Goal: Task Accomplishment & Management: Complete application form

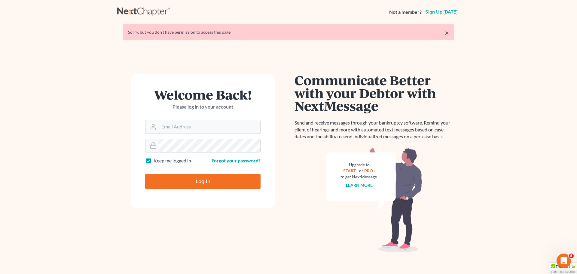
type input "[PERSON_NAME][EMAIL_ADDRESS][DOMAIN_NAME]"
click at [169, 179] on input "Log In" at bounding box center [202, 181] width 115 height 15
type input "Thinking..."
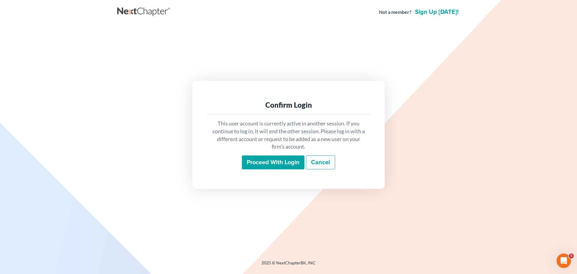
click at [255, 164] on input "Proceed with login" at bounding box center [273, 162] width 63 height 14
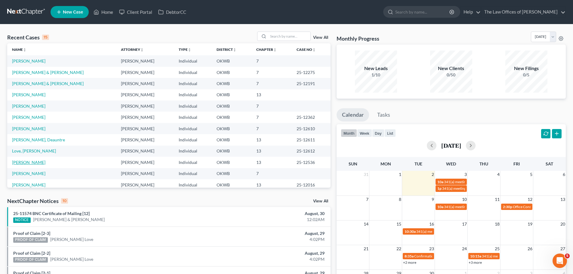
click at [28, 160] on link "[PERSON_NAME]" at bounding box center [28, 162] width 33 height 5
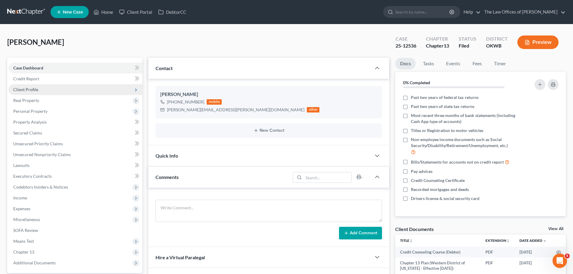
click at [35, 93] on span "Client Profile" at bounding box center [75, 89] width 134 height 11
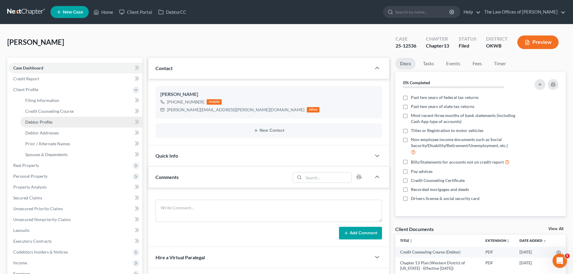
click at [40, 120] on span "Debtor Profile" at bounding box center [38, 121] width 27 height 5
select select "1"
select select "3"
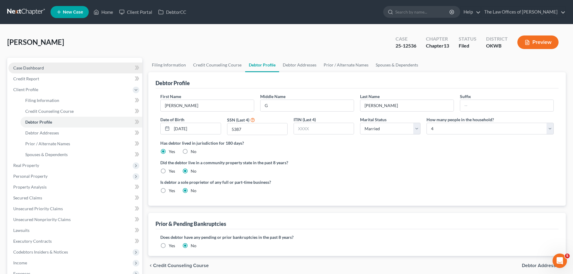
click at [37, 69] on span "Case Dashboard" at bounding box center [28, 67] width 31 height 5
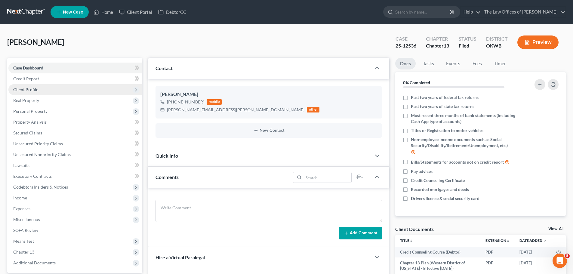
click at [34, 90] on span "Client Profile" at bounding box center [25, 89] width 25 height 5
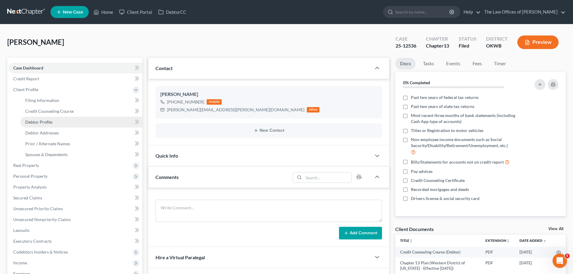
click at [54, 123] on link "Debtor Profile" at bounding box center [81, 122] width 122 height 11
select select "1"
select select "3"
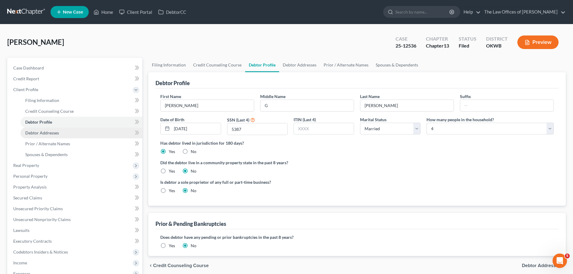
click at [55, 132] on span "Debtor Addresses" at bounding box center [42, 132] width 34 height 5
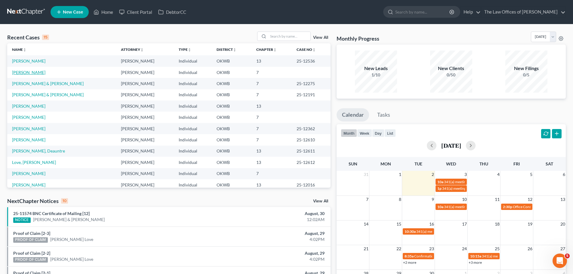
click at [18, 70] on link "[PERSON_NAME]" at bounding box center [28, 72] width 33 height 5
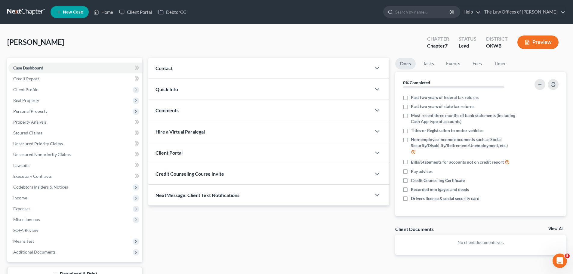
click at [149, 69] on div "Contact" at bounding box center [259, 68] width 223 height 21
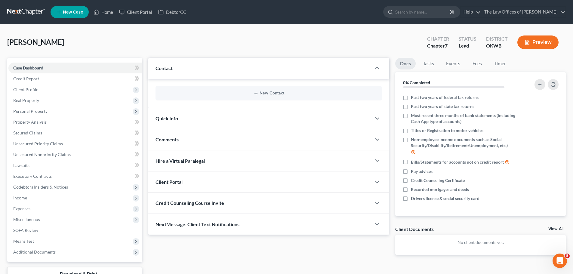
click at [212, 87] on div "New Contact" at bounding box center [268, 93] width 226 height 14
click at [270, 90] on div "New Contact" at bounding box center [268, 93] width 226 height 14
click at [263, 94] on button "New Contact" at bounding box center [268, 93] width 217 height 5
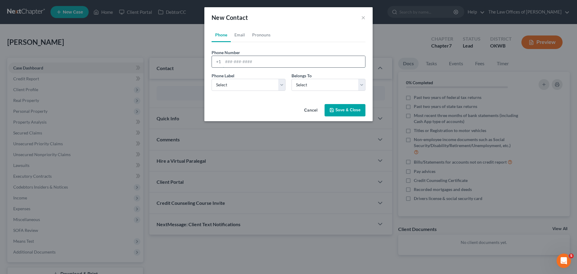
click at [240, 64] on input "tel" at bounding box center [294, 61] width 142 height 11
type input "4052509361"
click at [239, 80] on select "Select Mobile Home Work Other" at bounding box center [249, 85] width 74 height 12
select select "0"
click at [212, 79] on select "Select Mobile Home Work Other" at bounding box center [249, 85] width 74 height 12
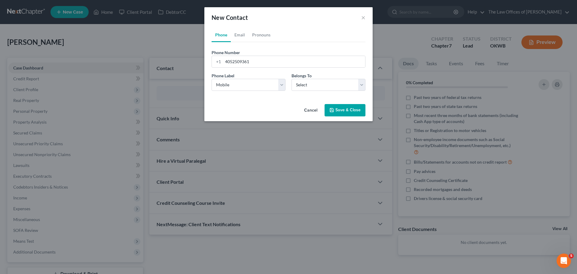
click at [332, 78] on div "Belongs To * Select Client Other" at bounding box center [329, 81] width 80 height 18
click at [332, 80] on select "Select Client Other" at bounding box center [329, 85] width 74 height 12
select select "0"
click at [292, 79] on select "Select Client Other" at bounding box center [329, 85] width 74 height 12
click at [233, 38] on link "Email" at bounding box center [240, 35] width 18 height 14
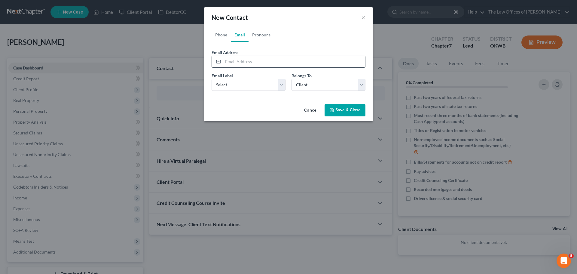
click at [236, 61] on input "email" at bounding box center [294, 61] width 142 height 11
type input "bonnster7@yahoo.com"
click at [231, 86] on select "Select Home Work Other" at bounding box center [249, 85] width 74 height 12
select select "2"
click at [212, 79] on select "Select Home Work Other" at bounding box center [249, 85] width 74 height 12
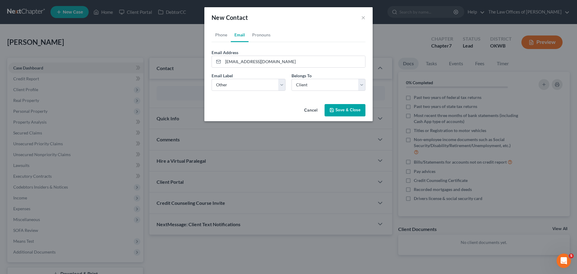
click at [345, 113] on button "Save & Close" at bounding box center [345, 110] width 41 height 13
